Goal: Task Accomplishment & Management: Manage account settings

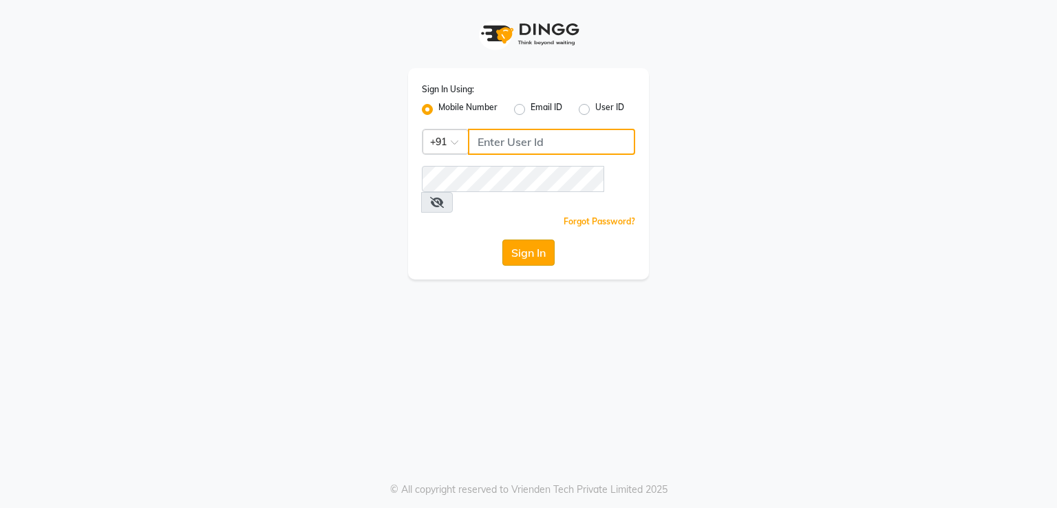
type input "9899947270"
click at [526, 239] on button "Sign In" at bounding box center [528, 252] width 52 height 26
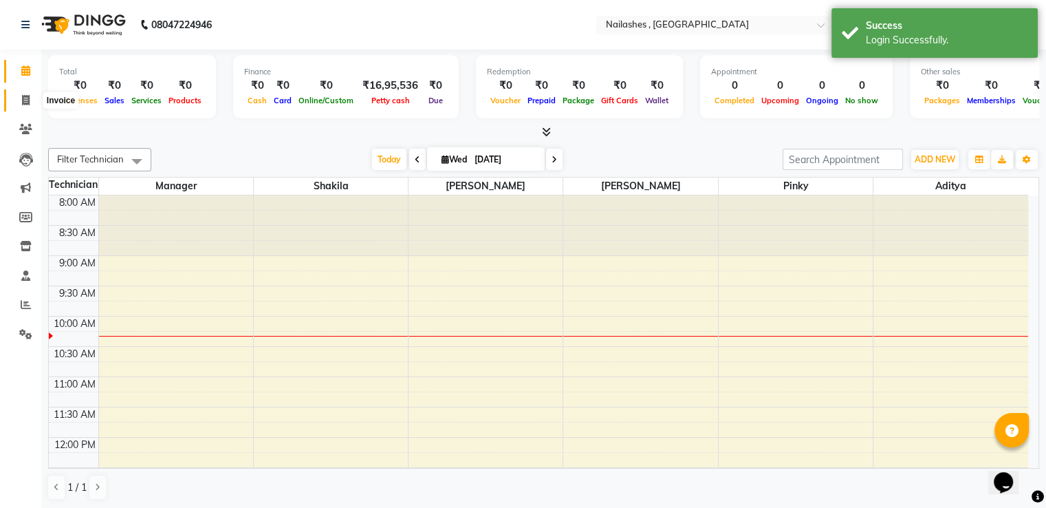
click at [28, 97] on icon at bounding box center [26, 100] width 8 height 10
select select "4470"
select select "service"
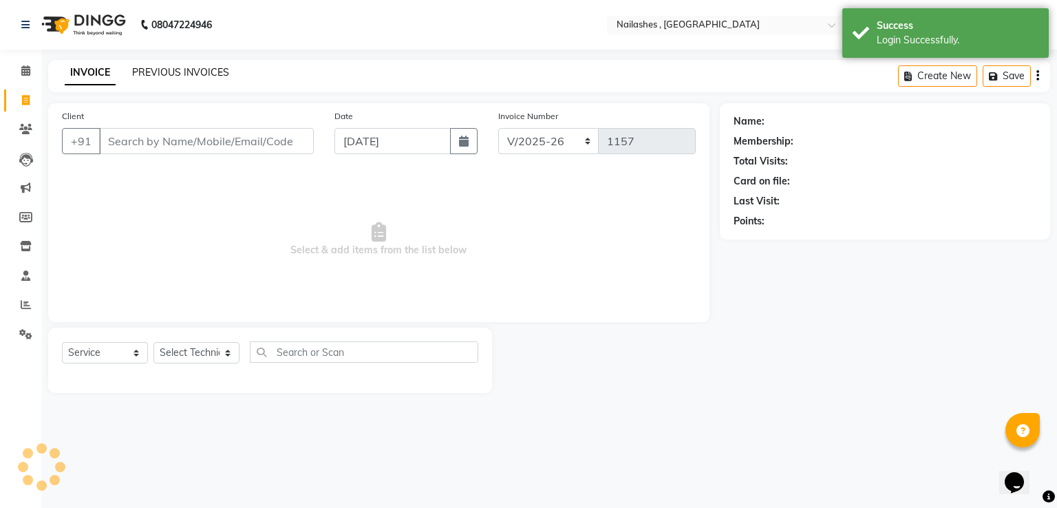
click at [180, 72] on link "PREVIOUS INVOICES" at bounding box center [180, 72] width 97 height 12
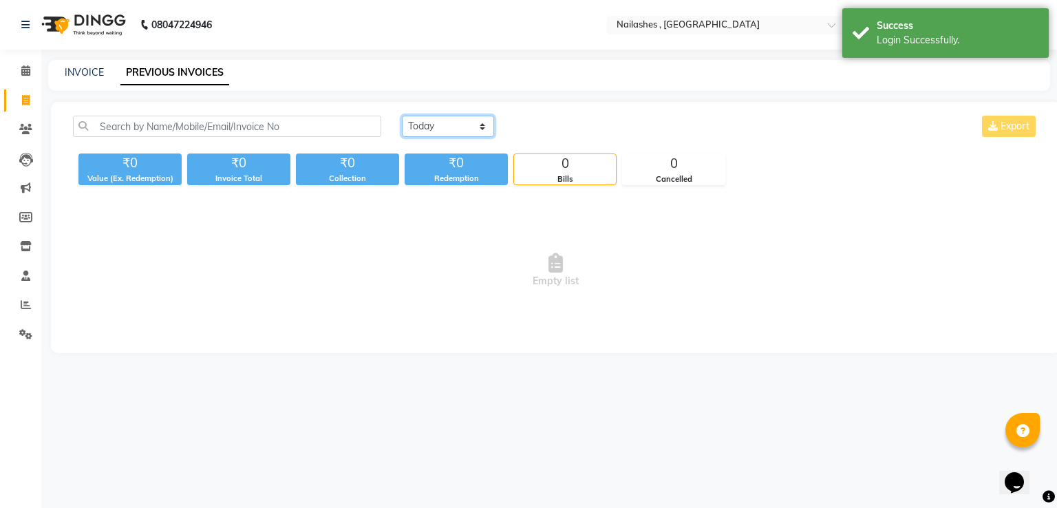
click at [452, 116] on select "[DATE] [DATE] Custom Range" at bounding box center [448, 126] width 92 height 21
select select "[DATE]"
click at [402, 116] on select "[DATE] [DATE] Custom Range" at bounding box center [448, 126] width 92 height 21
